Goal: Task Accomplishment & Management: Use online tool/utility

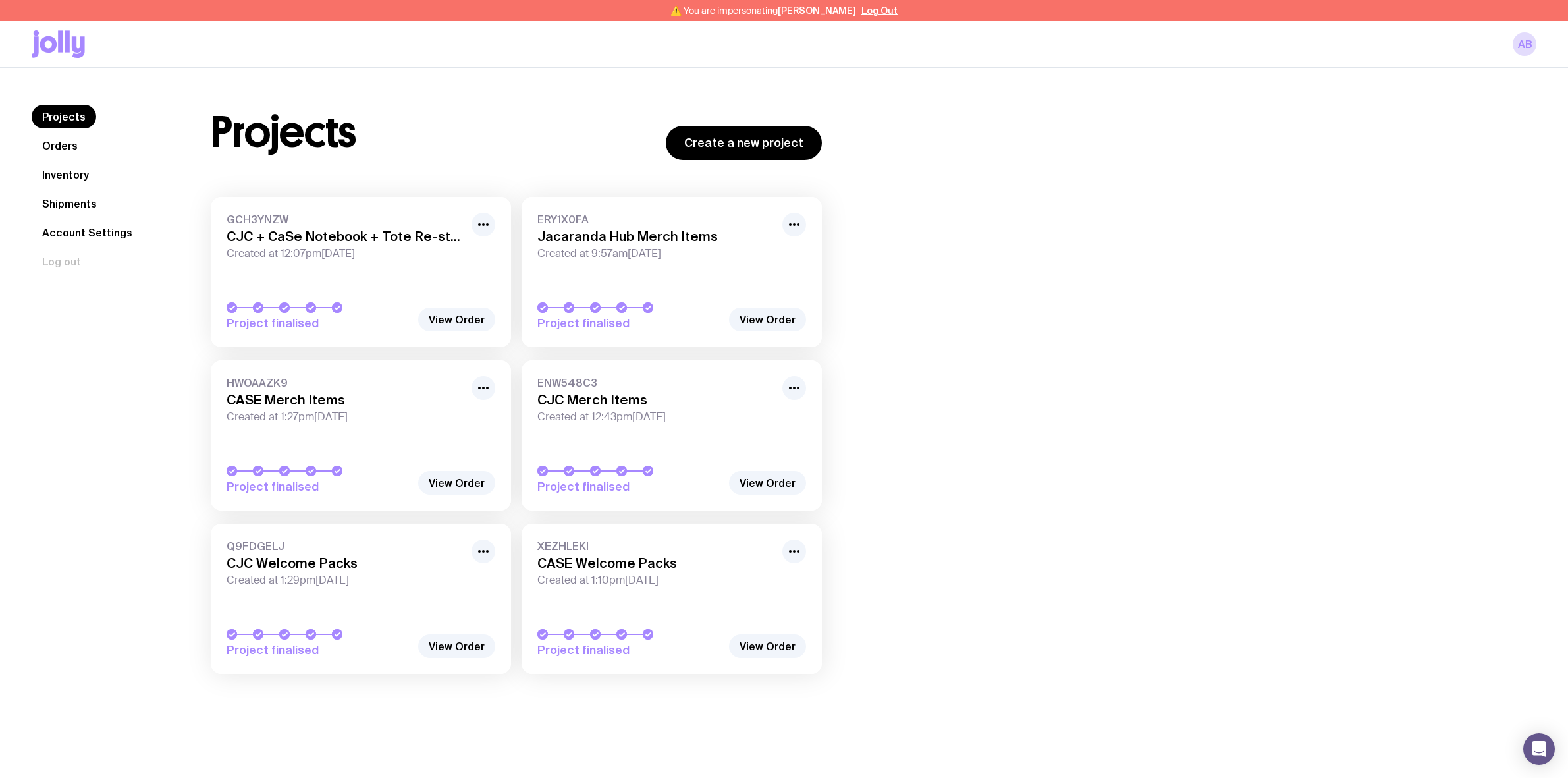
click at [57, 173] on link "Inventory" at bounding box center [65, 174] width 68 height 24
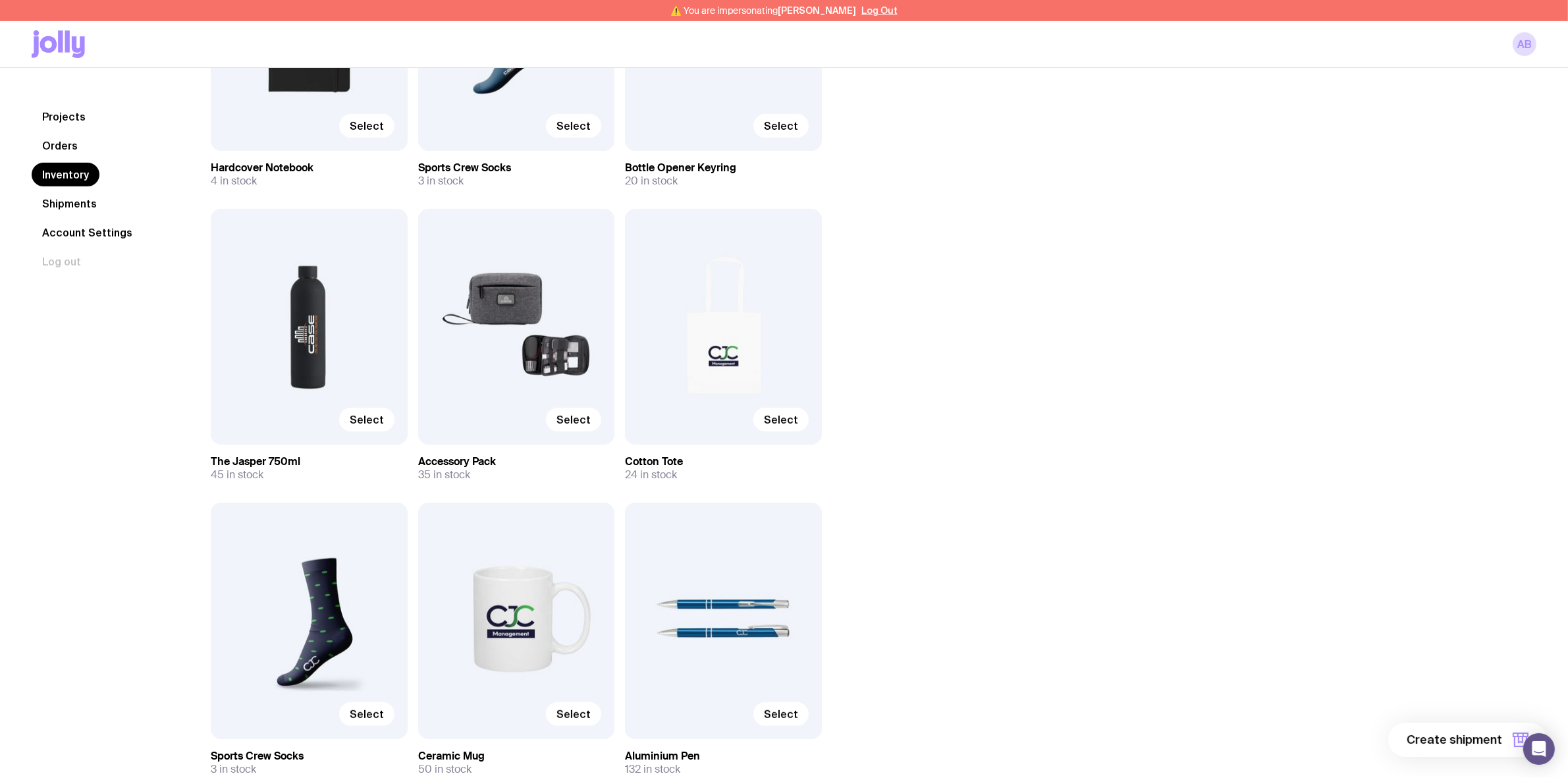
scroll to position [741, 0]
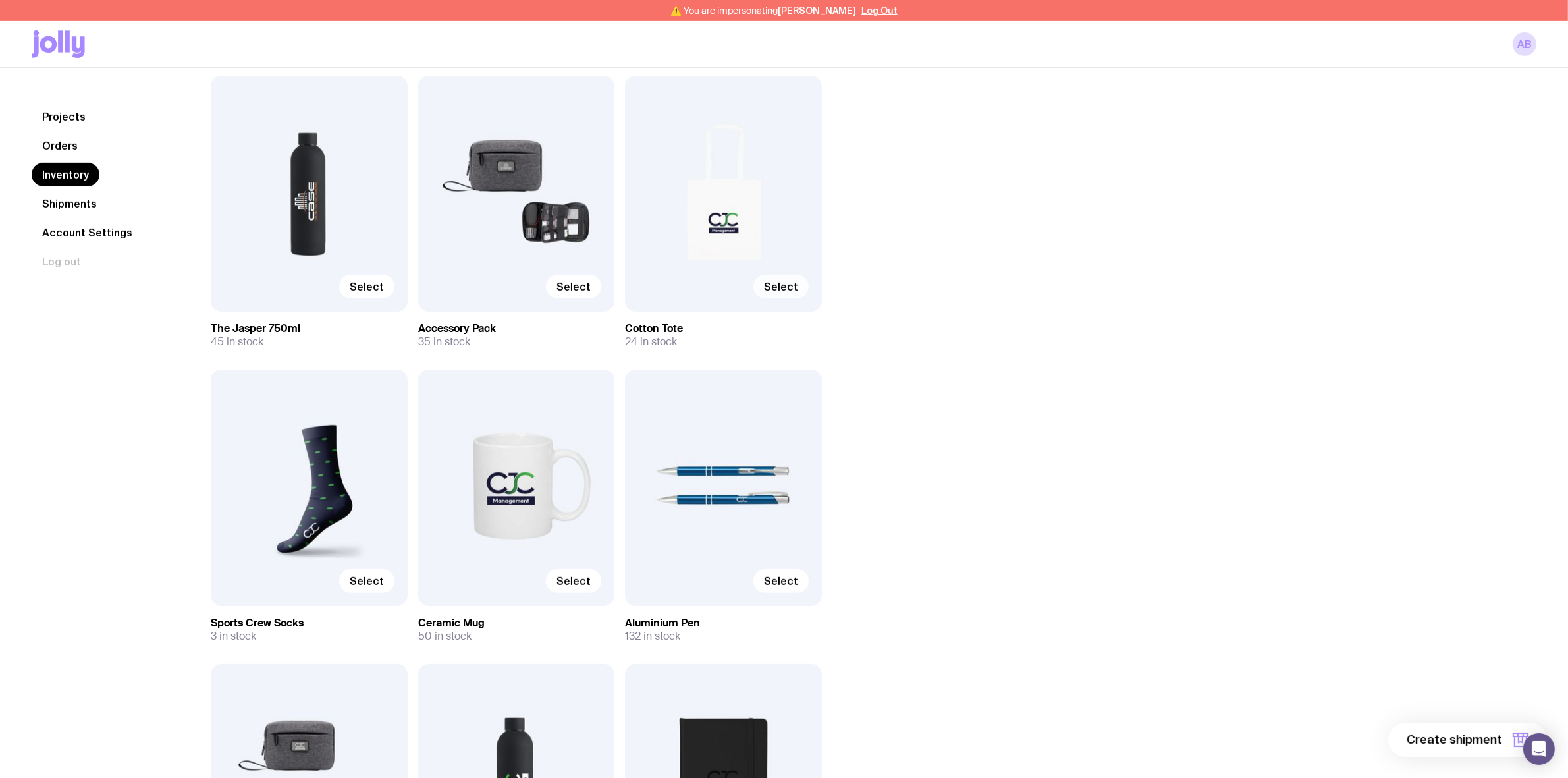
click at [785, 285] on span "Select" at bounding box center [781, 286] width 34 height 13
click at [0, 0] on input "Select" at bounding box center [0, 0] width 0 height 0
click at [788, 583] on span "Select" at bounding box center [781, 580] width 34 height 13
click at [0, 0] on input "Select" at bounding box center [0, 0] width 0 height 0
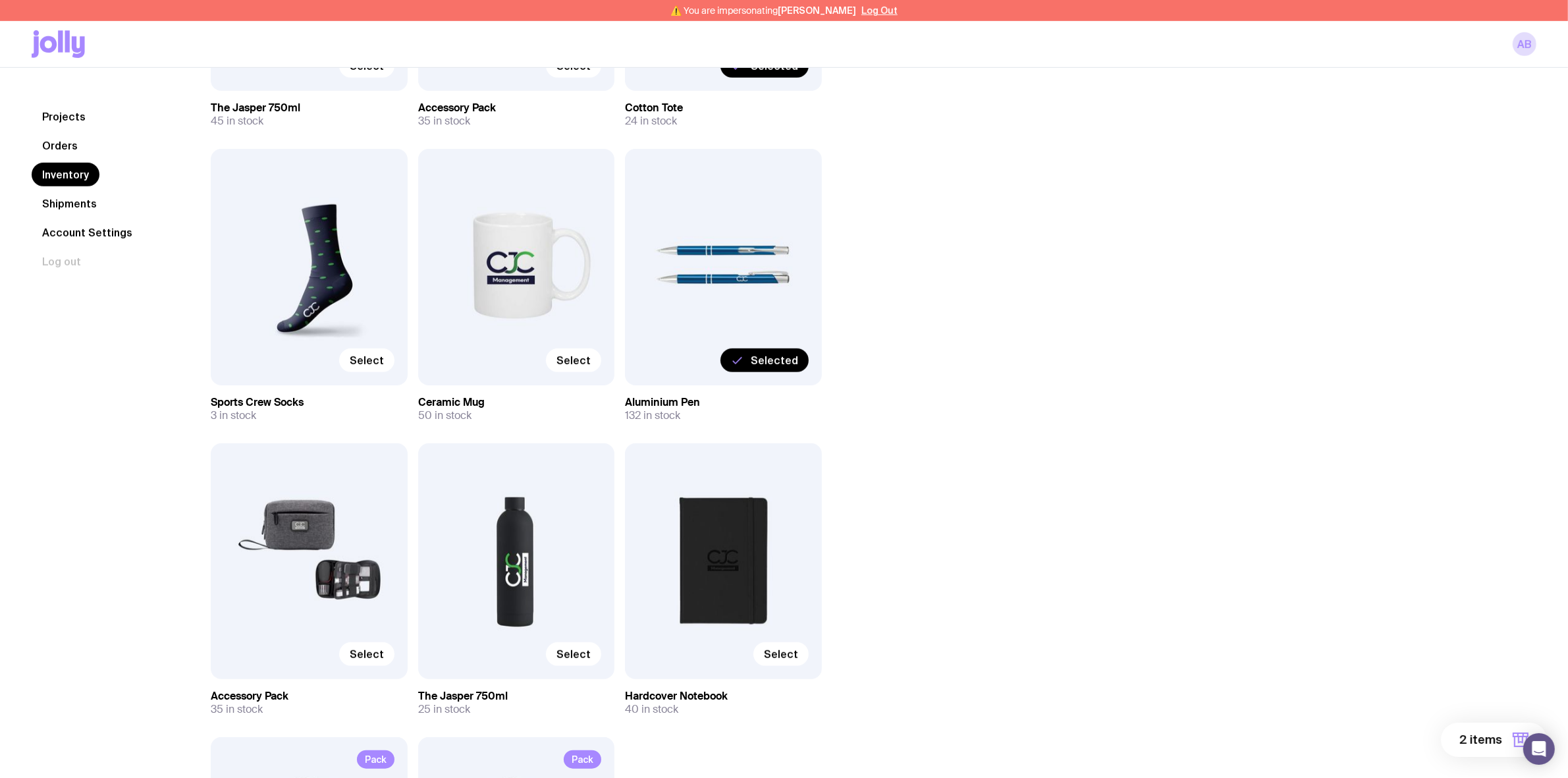
scroll to position [988, 0]
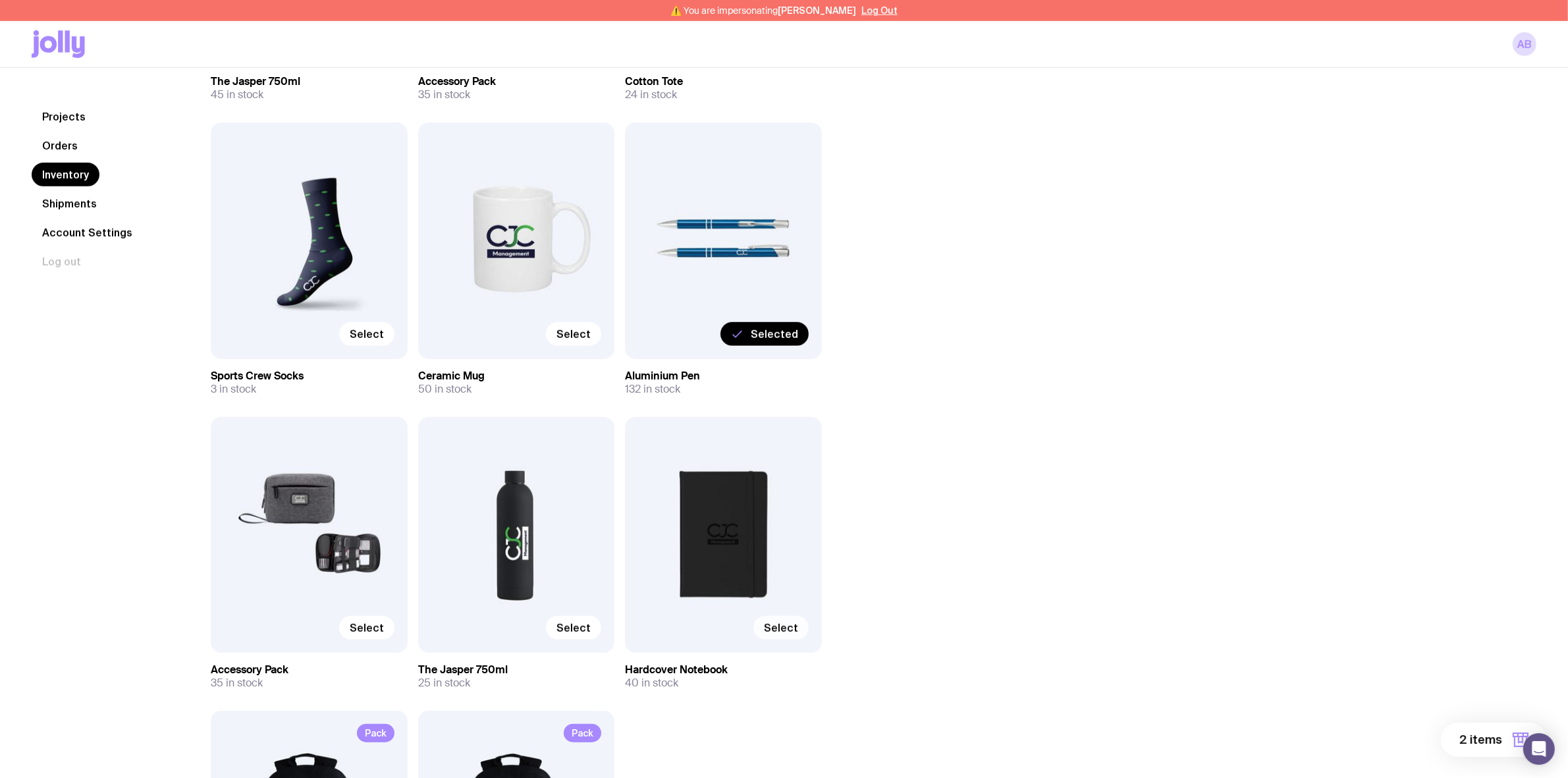
click at [787, 626] on span "Select" at bounding box center [781, 627] width 34 height 13
click at [0, 0] on input "Select" at bounding box center [0, 0] width 0 height 0
click at [1468, 736] on span "3 items" at bounding box center [1481, 739] width 42 height 16
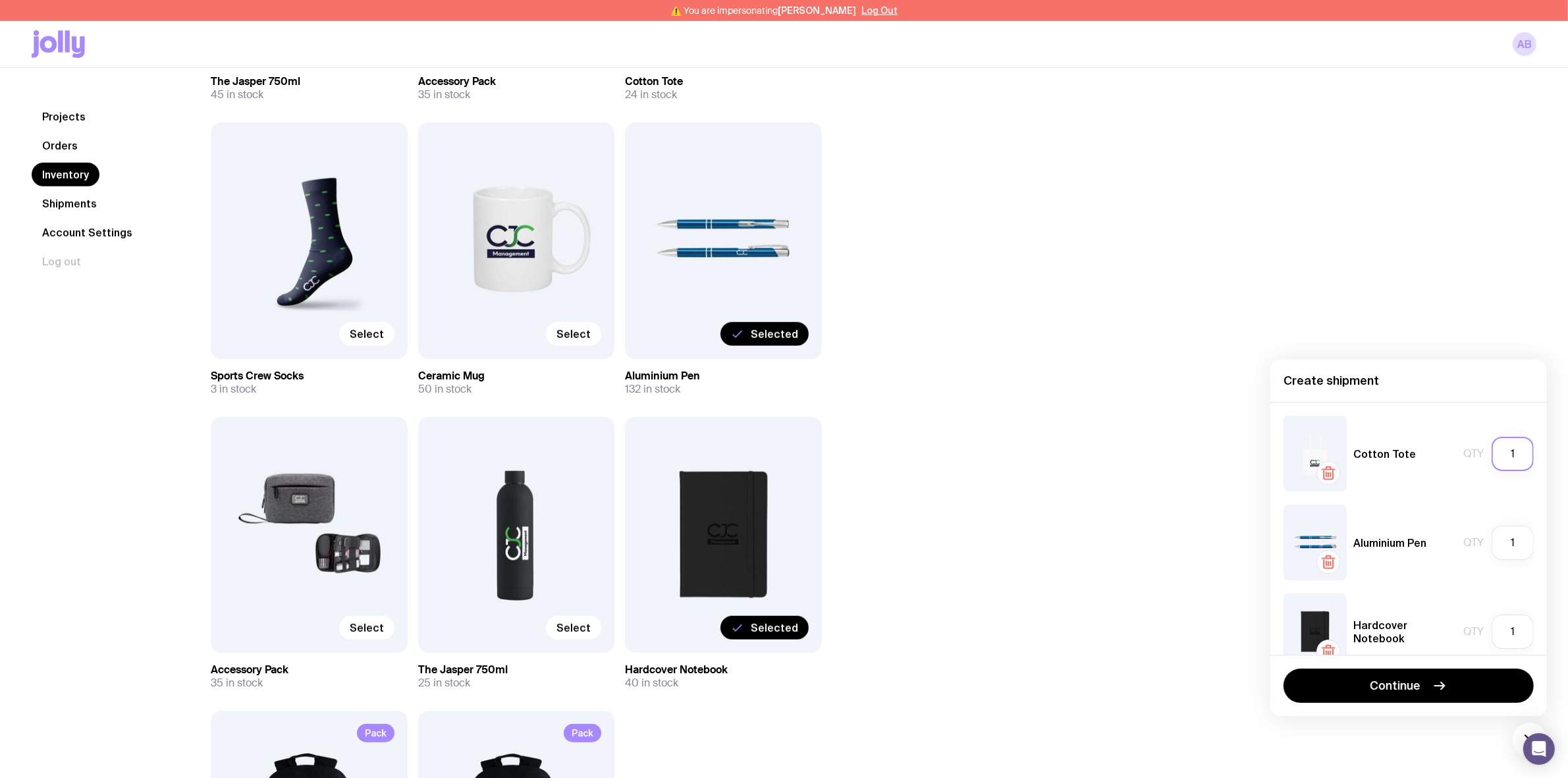
drag, startPoint x: 1509, startPoint y: 458, endPoint x: 1490, endPoint y: 456, distance: 19.1
click at [1492, 456] on input "1" at bounding box center [1513, 454] width 42 height 34
type input "15"
drag, startPoint x: 1505, startPoint y: 538, endPoint x: 1470, endPoint y: 541, distance: 35.1
click at [1470, 541] on div "Qty 1" at bounding box center [1498, 543] width 70 height 34
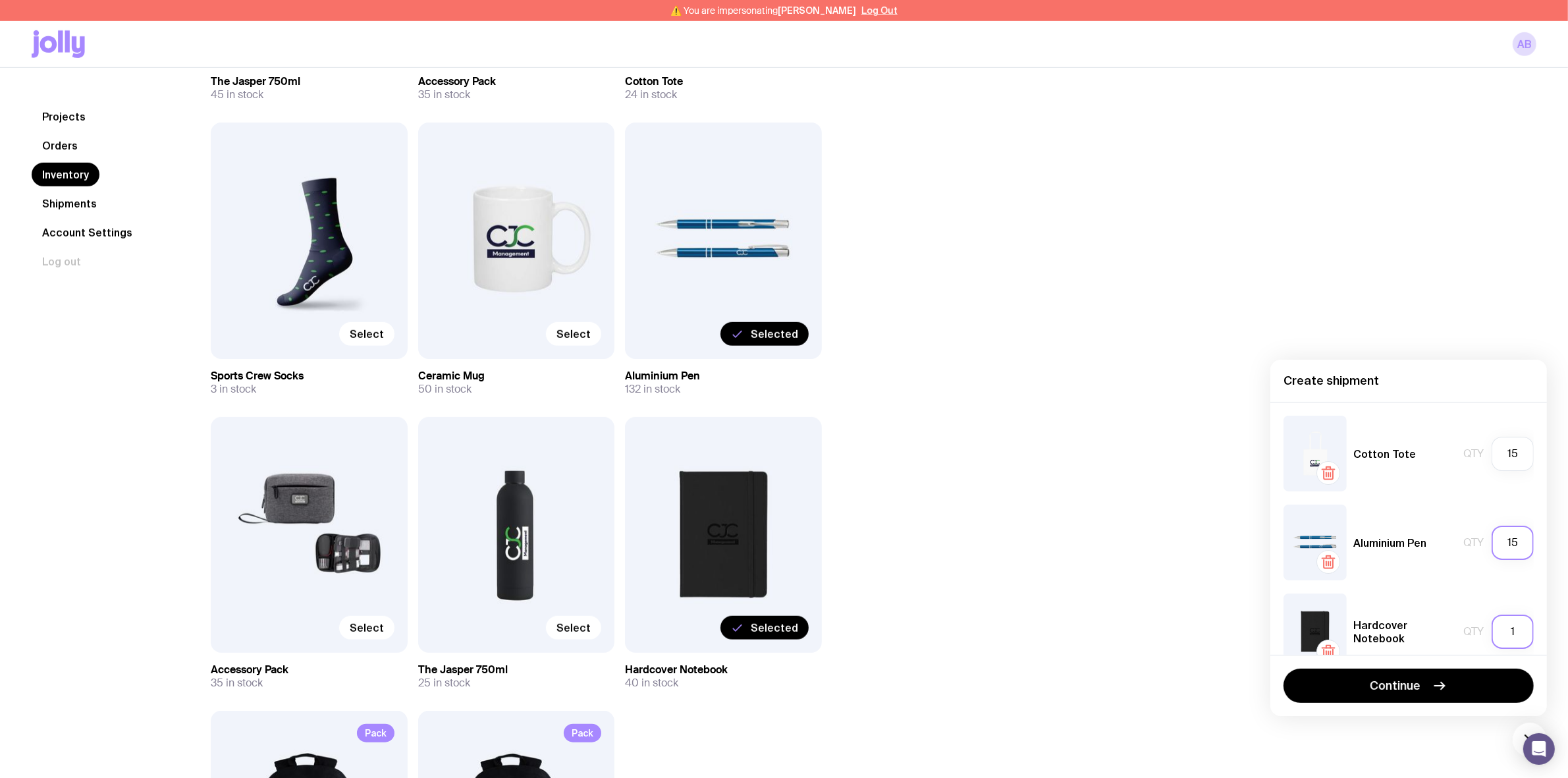
type input "15"
drag, startPoint x: 1502, startPoint y: 633, endPoint x: 1483, endPoint y: 633, distance: 19.0
click at [1492, 633] on input "1" at bounding box center [1513, 631] width 42 height 34
type input "15"
drag, startPoint x: 1386, startPoint y: 680, endPoint x: 1409, endPoint y: 679, distance: 23.0
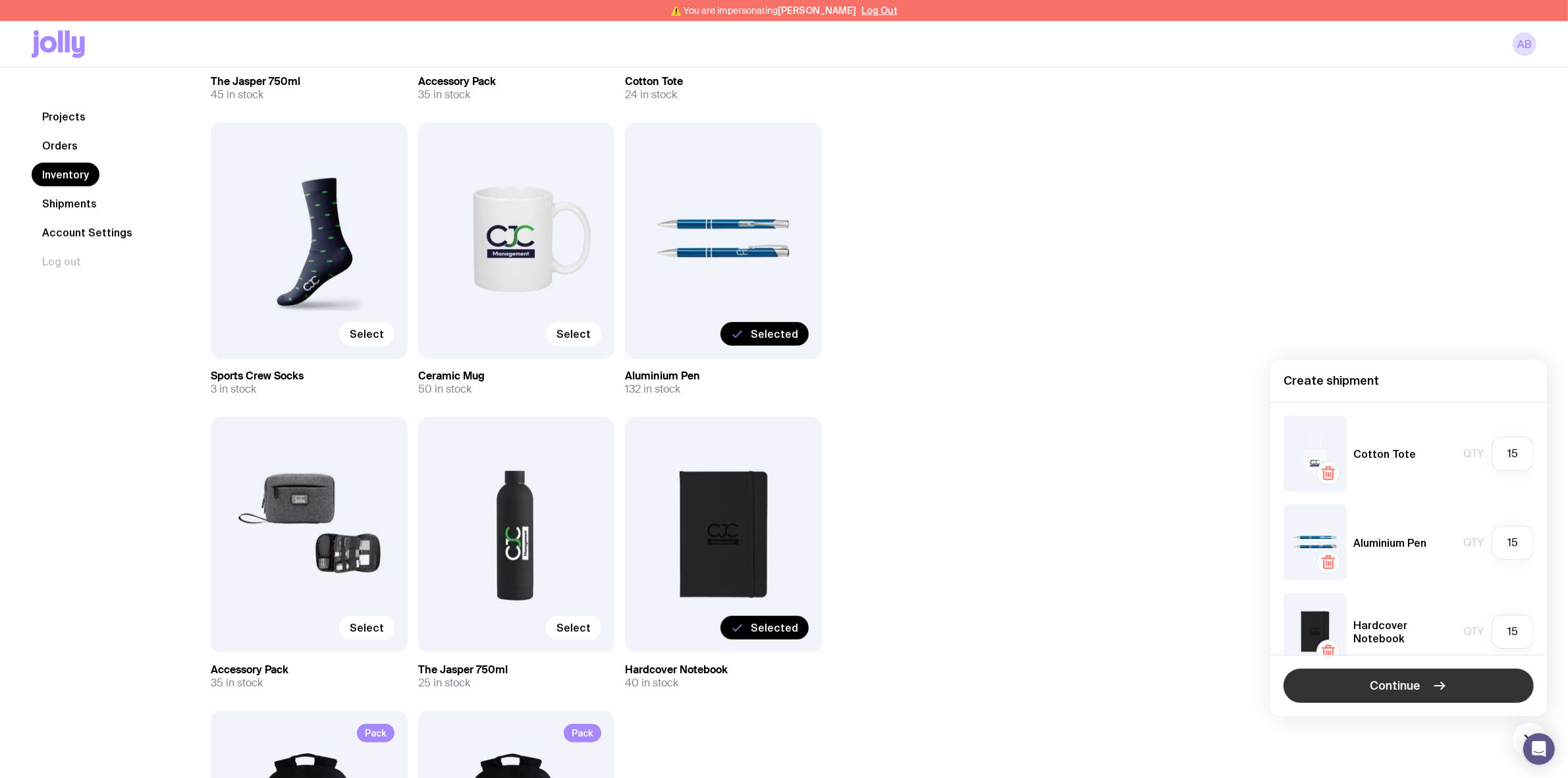
click at [1387, 680] on span "Continue" at bounding box center [1395, 685] width 50 height 16
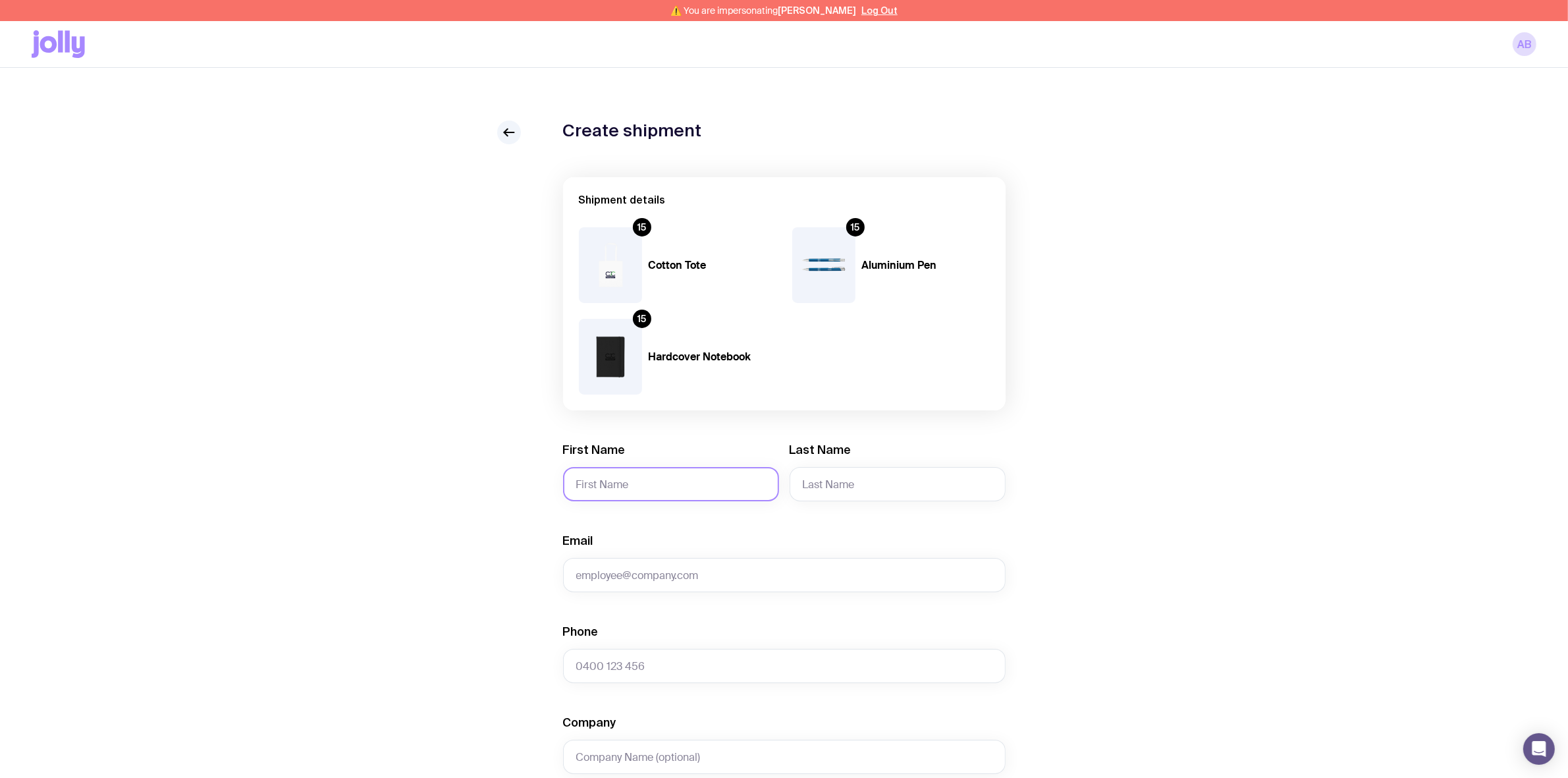
click at [629, 482] on input "First Name" at bounding box center [671, 484] width 216 height 34
paste input "[PERSON_NAME]"
type input "[PERSON_NAME]"
click at [855, 487] on input "Last Name" at bounding box center [897, 484] width 216 height 34
paste input "[PERSON_NAME]"
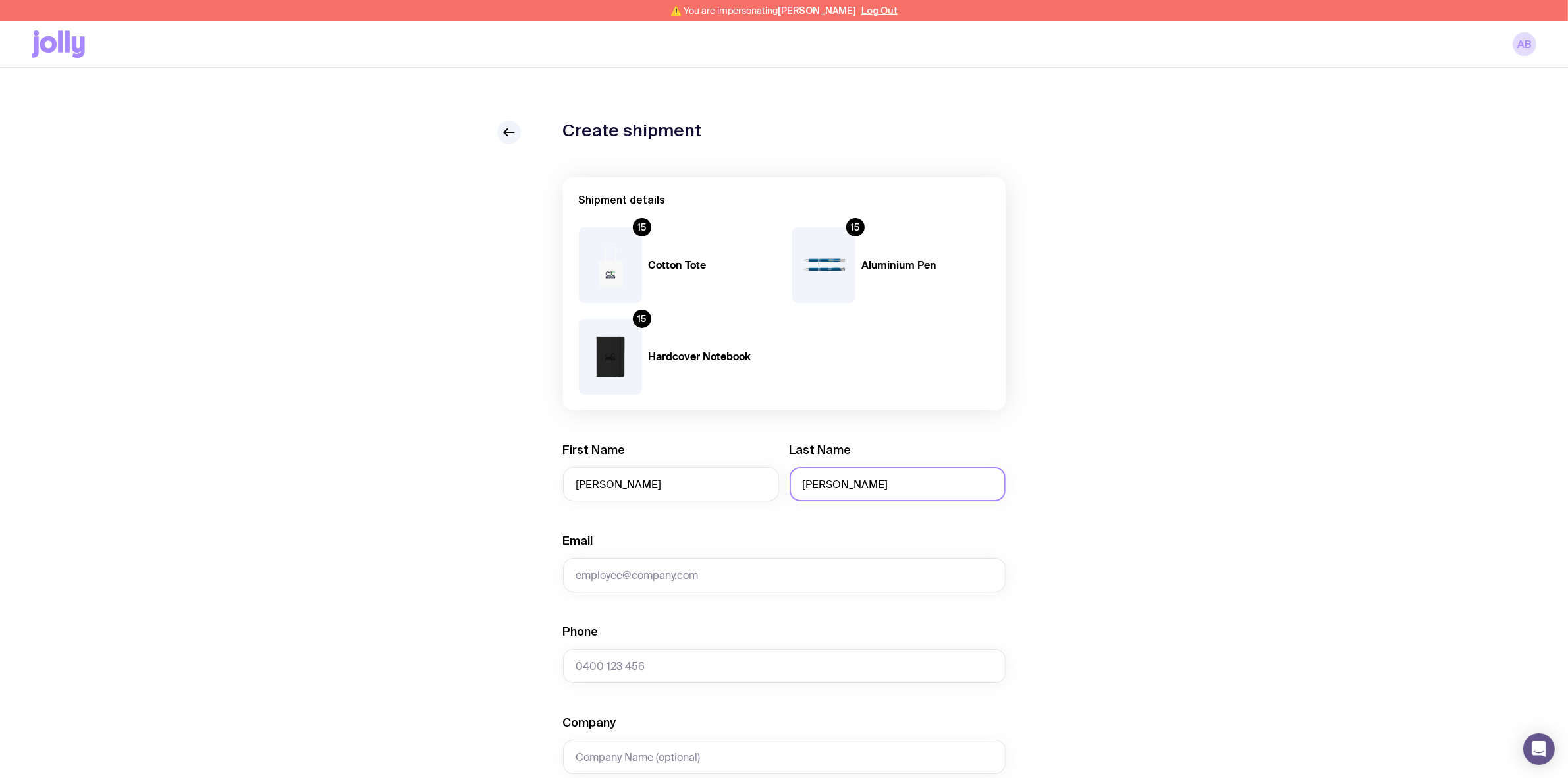
type input "[PERSON_NAME]"
click at [722, 571] on input "Email" at bounding box center [784, 575] width 442 height 34
paste input "[PERSON_NAME][EMAIL_ADDRESS][PERSON_NAME][DOMAIN_NAME]"
type input "[PERSON_NAME][EMAIL_ADDRESS][PERSON_NAME][DOMAIN_NAME]"
click at [680, 665] on input "Phone" at bounding box center [784, 666] width 442 height 34
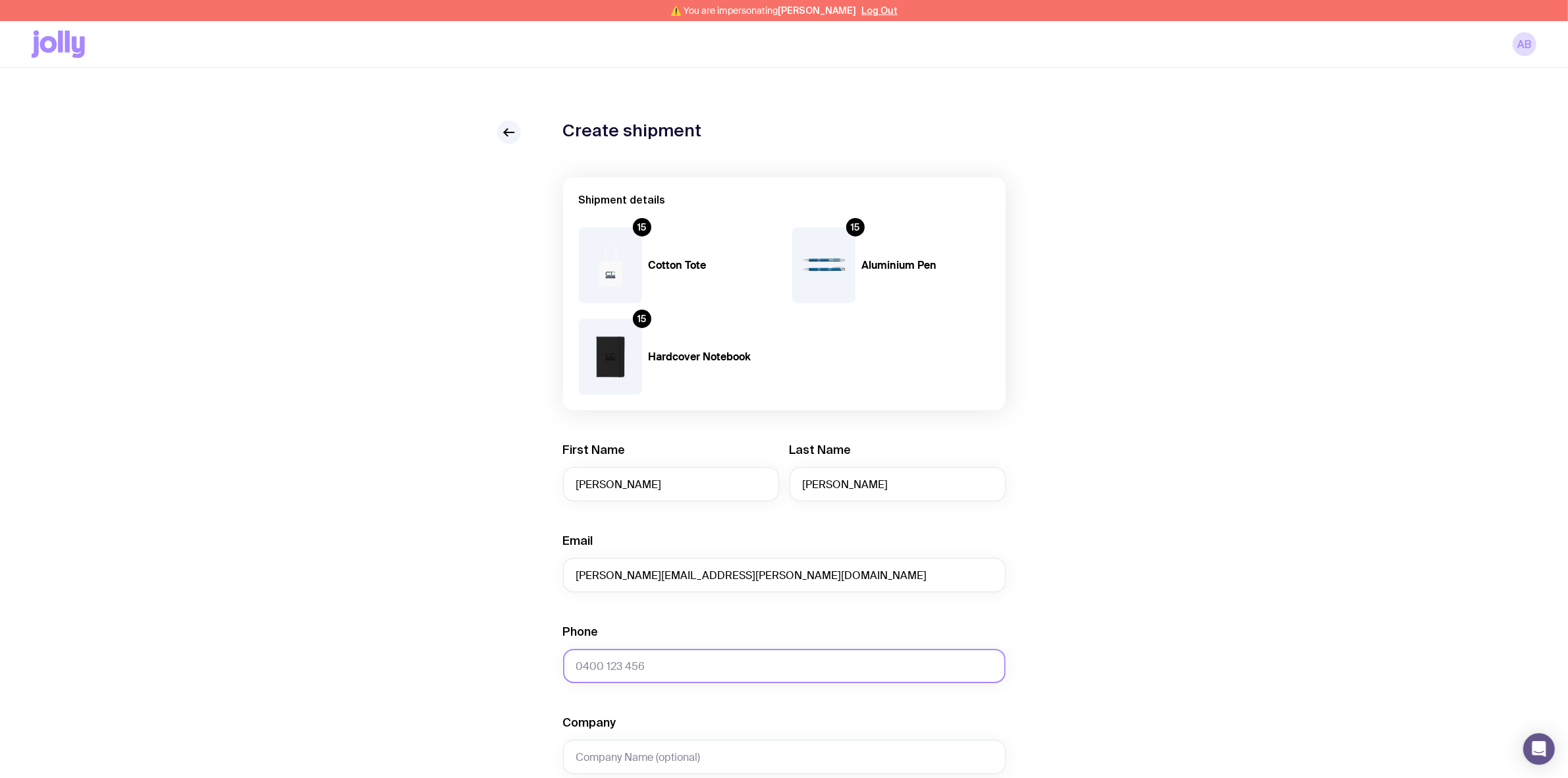
paste input "0437 866 550"
type input "0437 866 550"
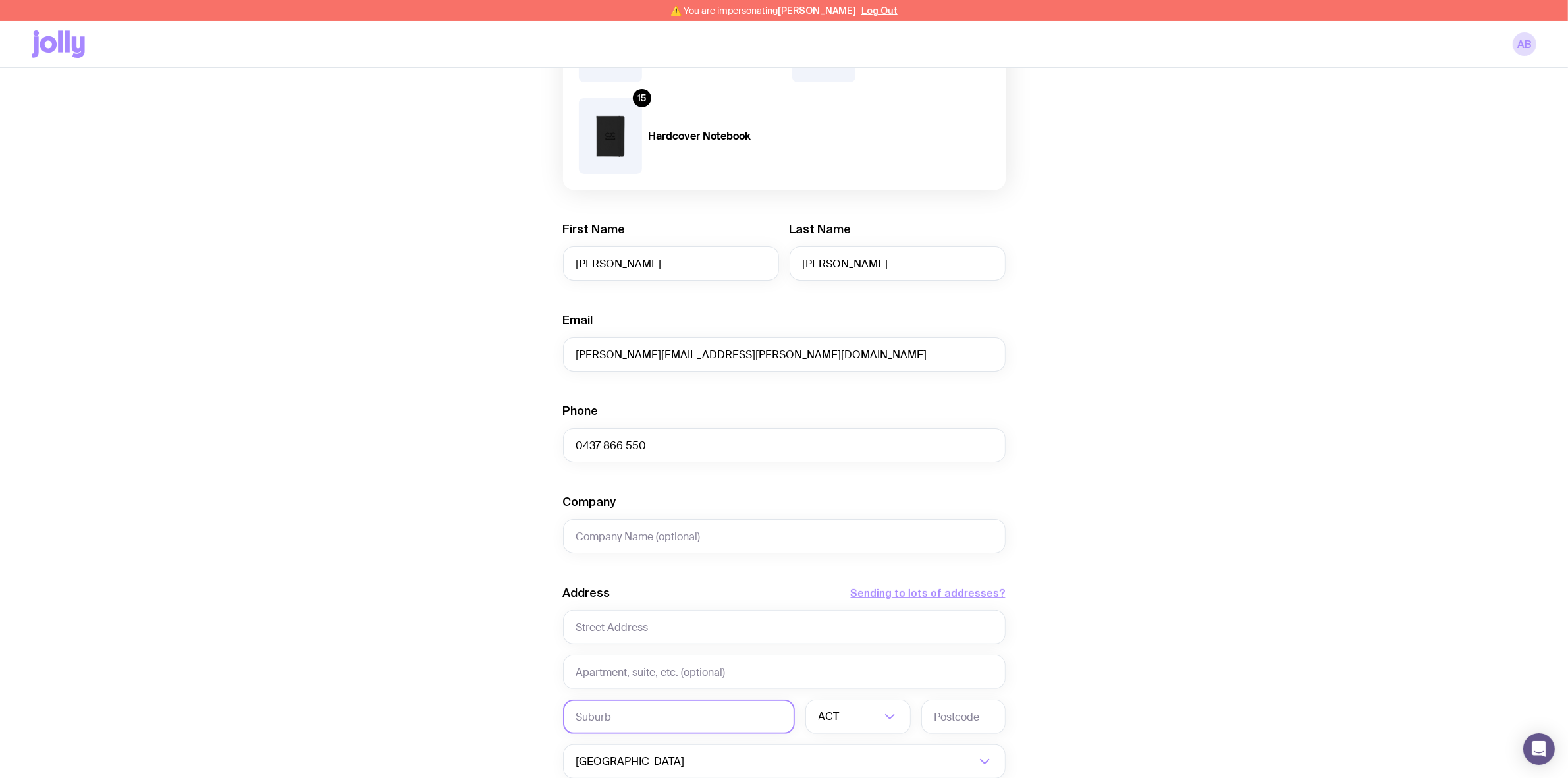
scroll to position [247, 0]
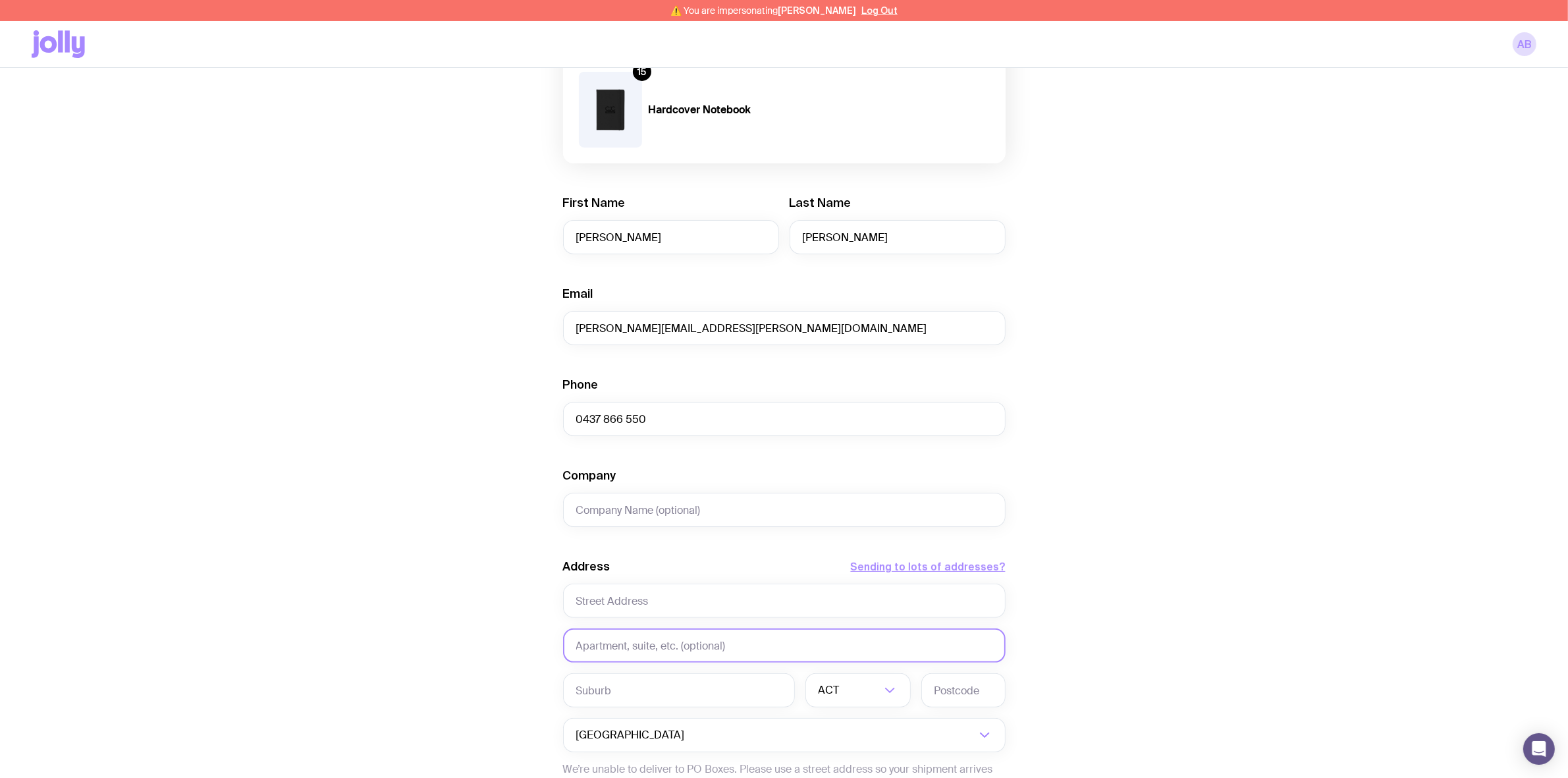
click at [607, 648] on input "text" at bounding box center [784, 646] width 442 height 34
paste input "Level 8 office 19"
type input "Level 8 office 19"
click at [594, 606] on input "text" at bounding box center [784, 601] width 442 height 34
paste input "[STREET_ADDRESS]"
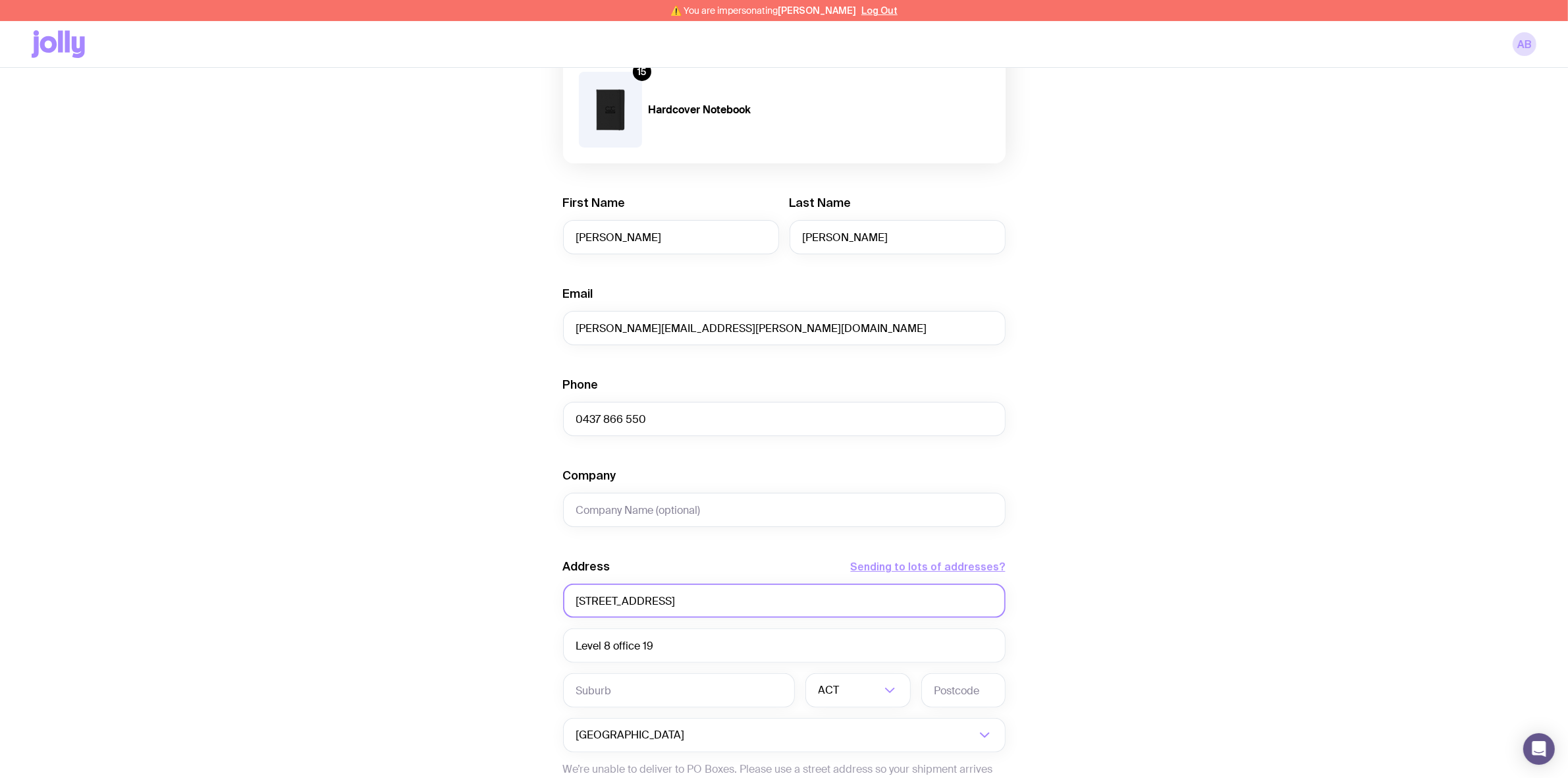
type input "[STREET_ADDRESS]"
click at [623, 510] on input "Company" at bounding box center [784, 510] width 442 height 34
paste input "CaSE International"
type input "CaSE International"
click at [630, 688] on input "text" at bounding box center [679, 690] width 232 height 34
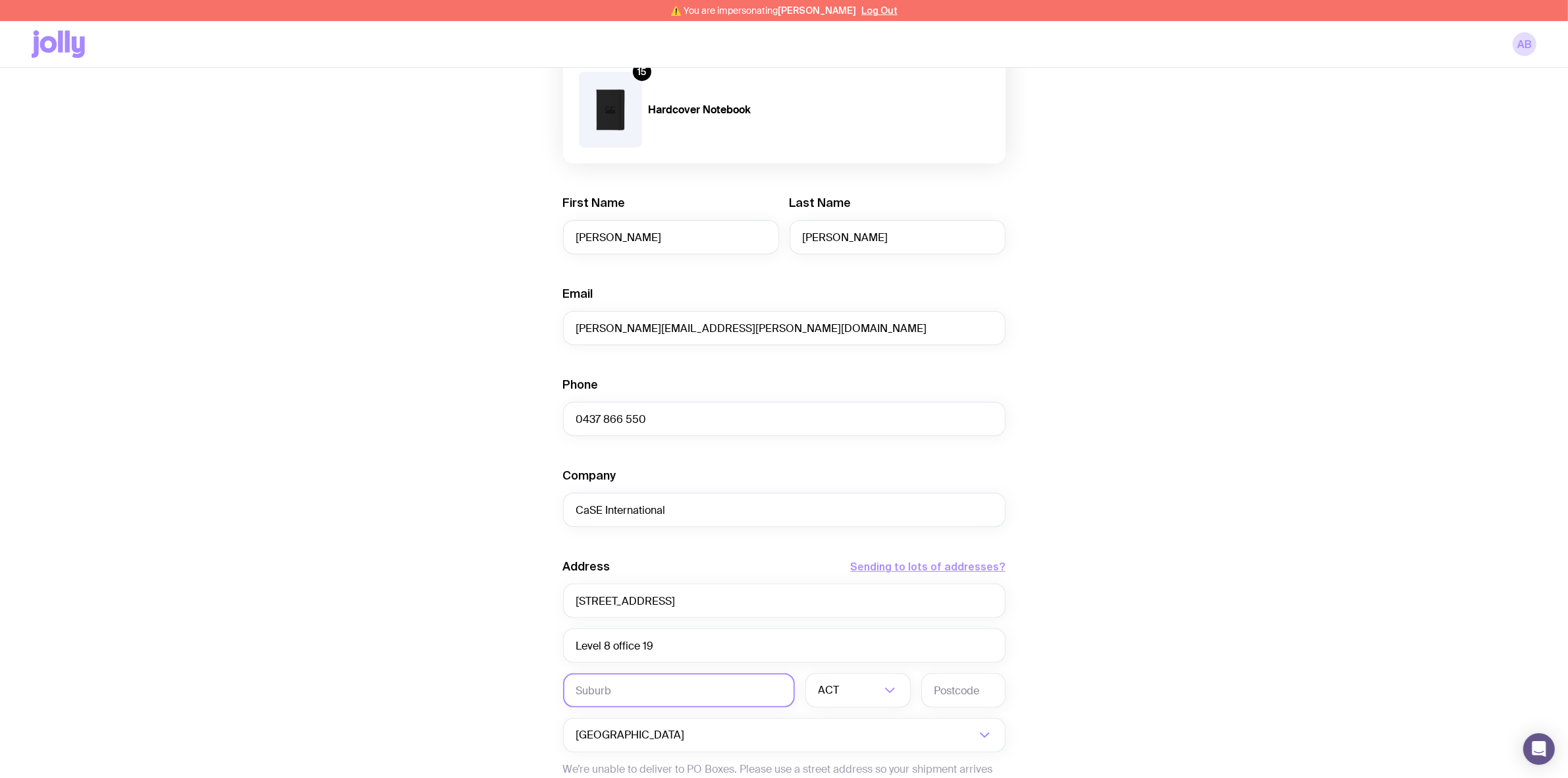
paste input "[GEOGRAPHIC_DATA]"
type input "[GEOGRAPHIC_DATA]"
click at [873, 696] on input "Search for option" at bounding box center [849, 690] width 62 height 34
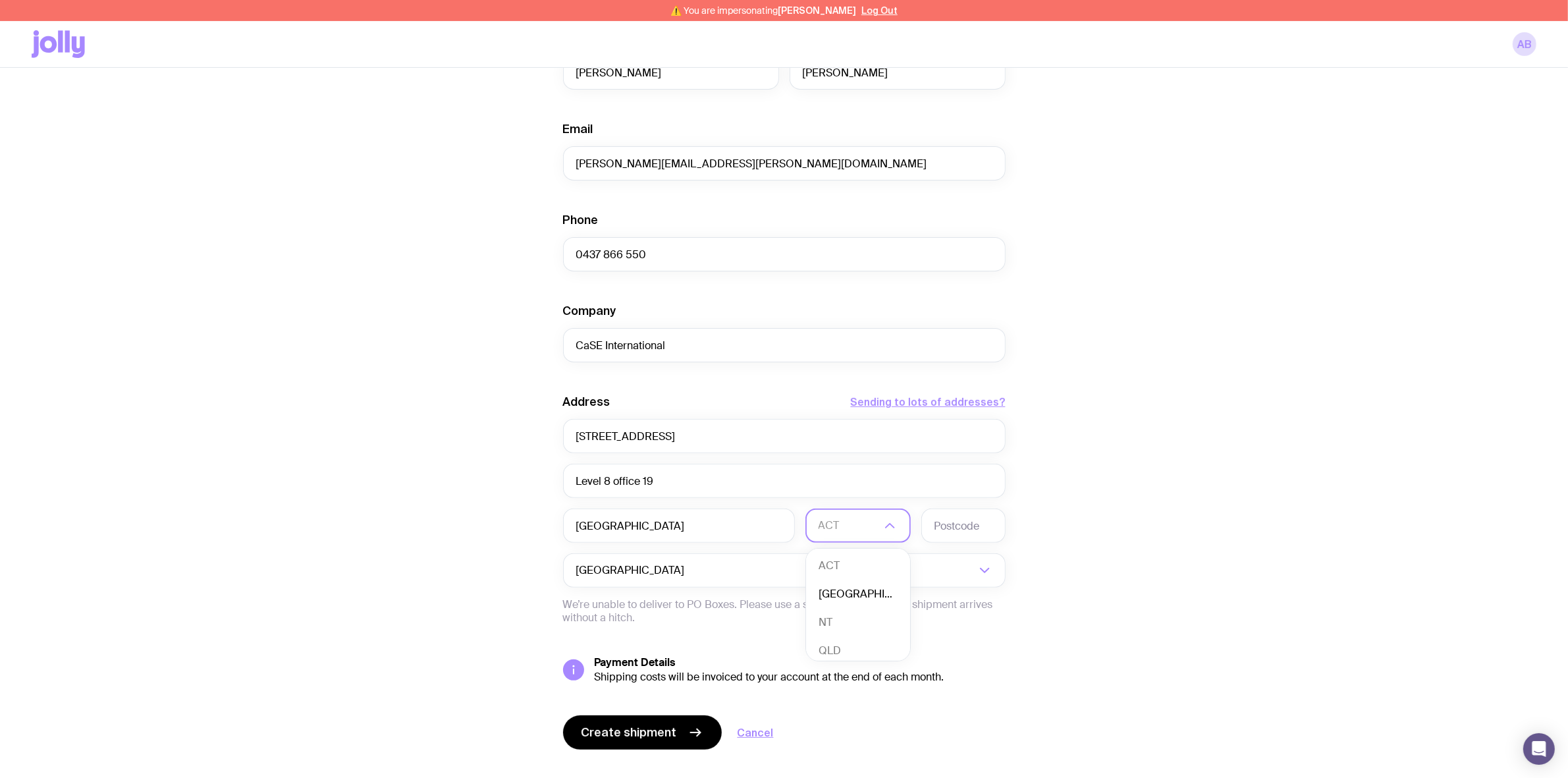
scroll to position [3, 0]
click at [843, 649] on li "QLD" at bounding box center [858, 647] width 104 height 28
click at [957, 516] on input "text" at bounding box center [963, 525] width 85 height 34
type input "4000"
click at [617, 729] on span "Create shipment" at bounding box center [629, 732] width 96 height 16
